Goal: Check status: Check status

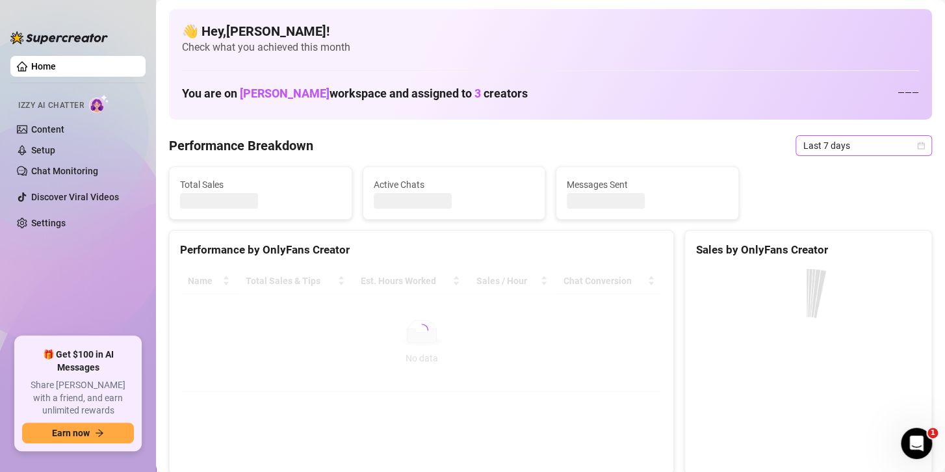
click at [845, 148] on span "Last 7 days" at bounding box center [863, 146] width 121 height 20
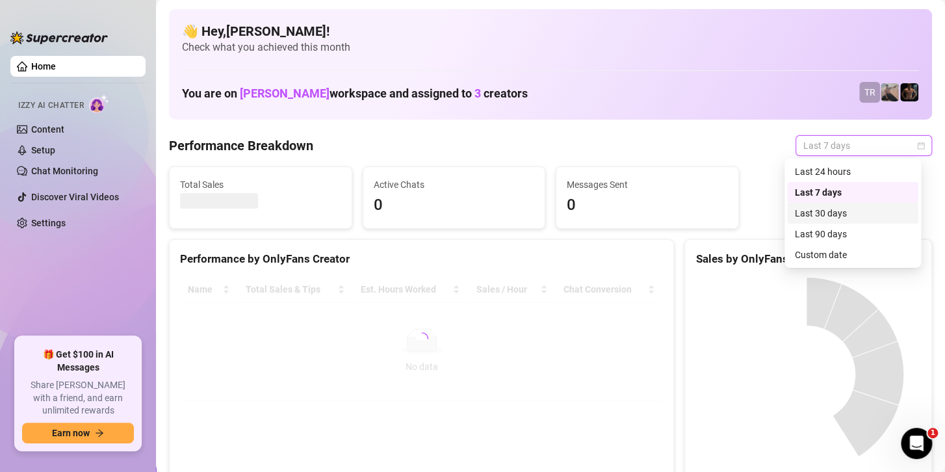
click at [824, 259] on div "Custom date" at bounding box center [853, 255] width 116 height 14
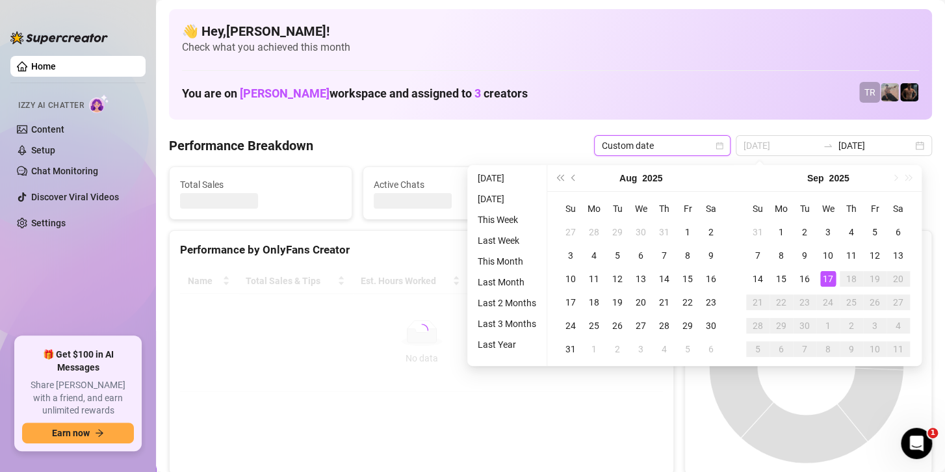
click at [822, 277] on div "17" at bounding box center [828, 279] width 16 height 16
type input "[DATE]"
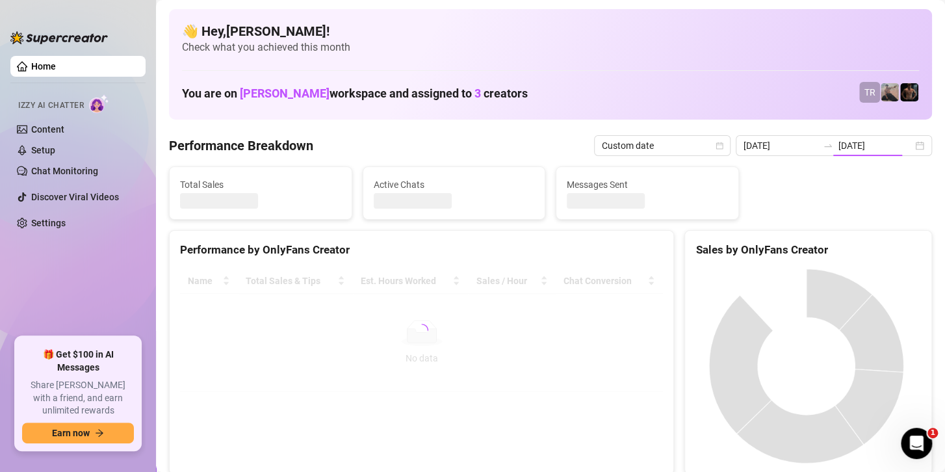
type input "[DATE]"
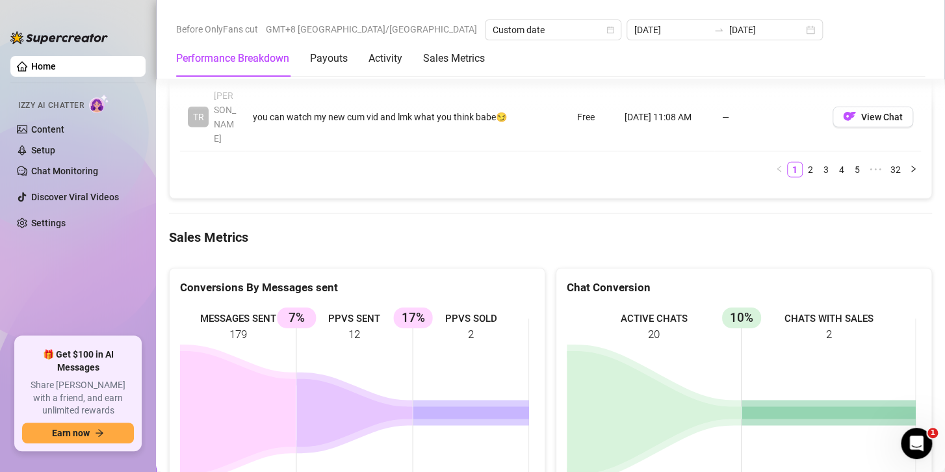
scroll to position [1755, 0]
